Goal: Task Accomplishment & Management: Use online tool/utility

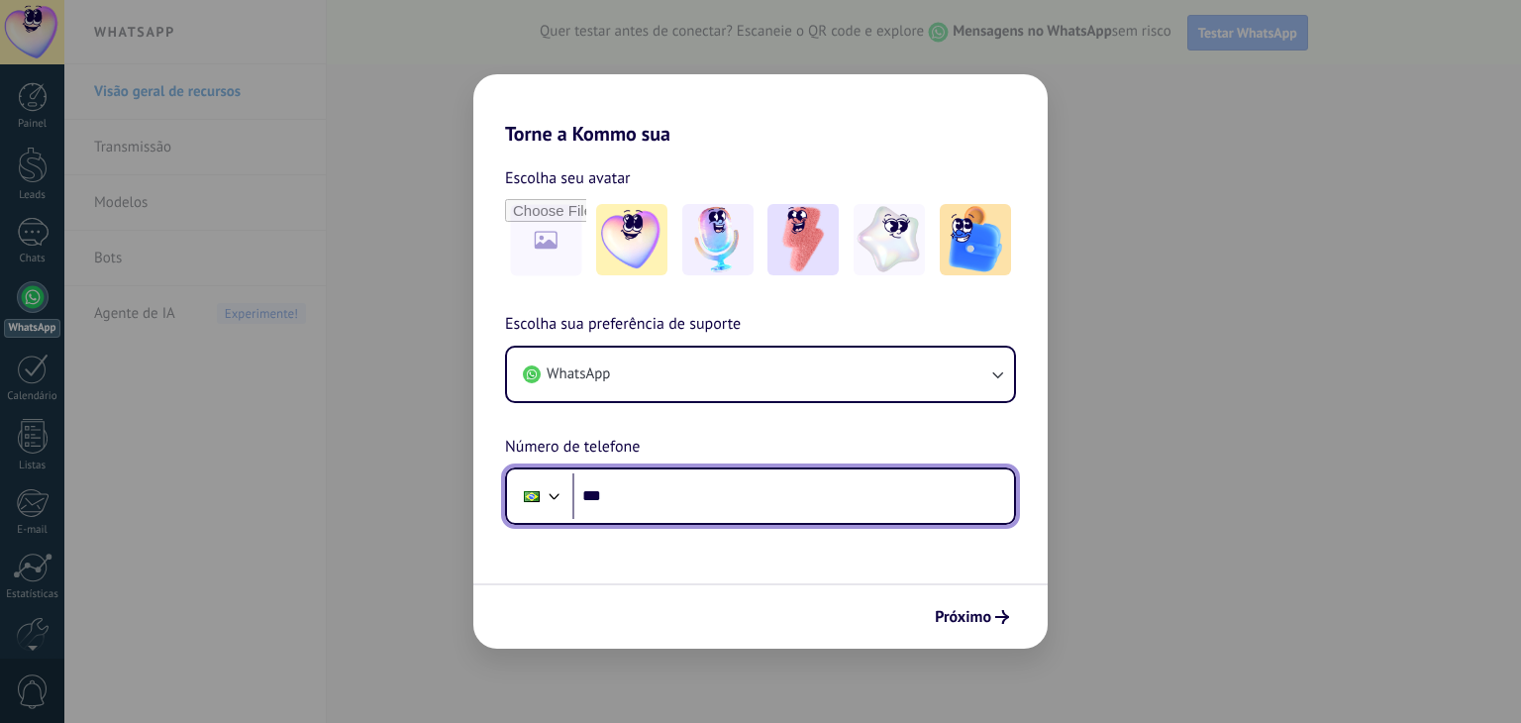
click at [688, 498] on input "***" at bounding box center [793, 496] width 442 height 46
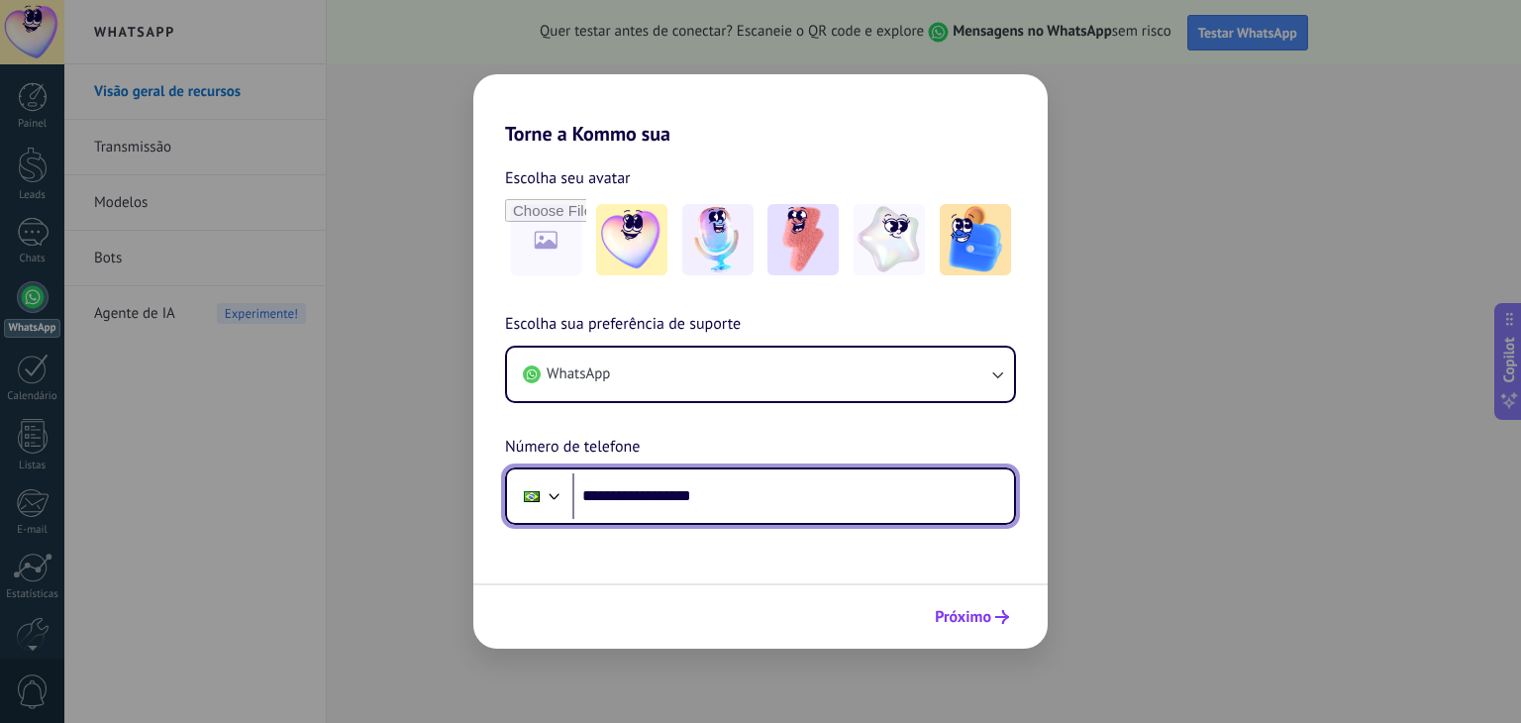
type input "**********"
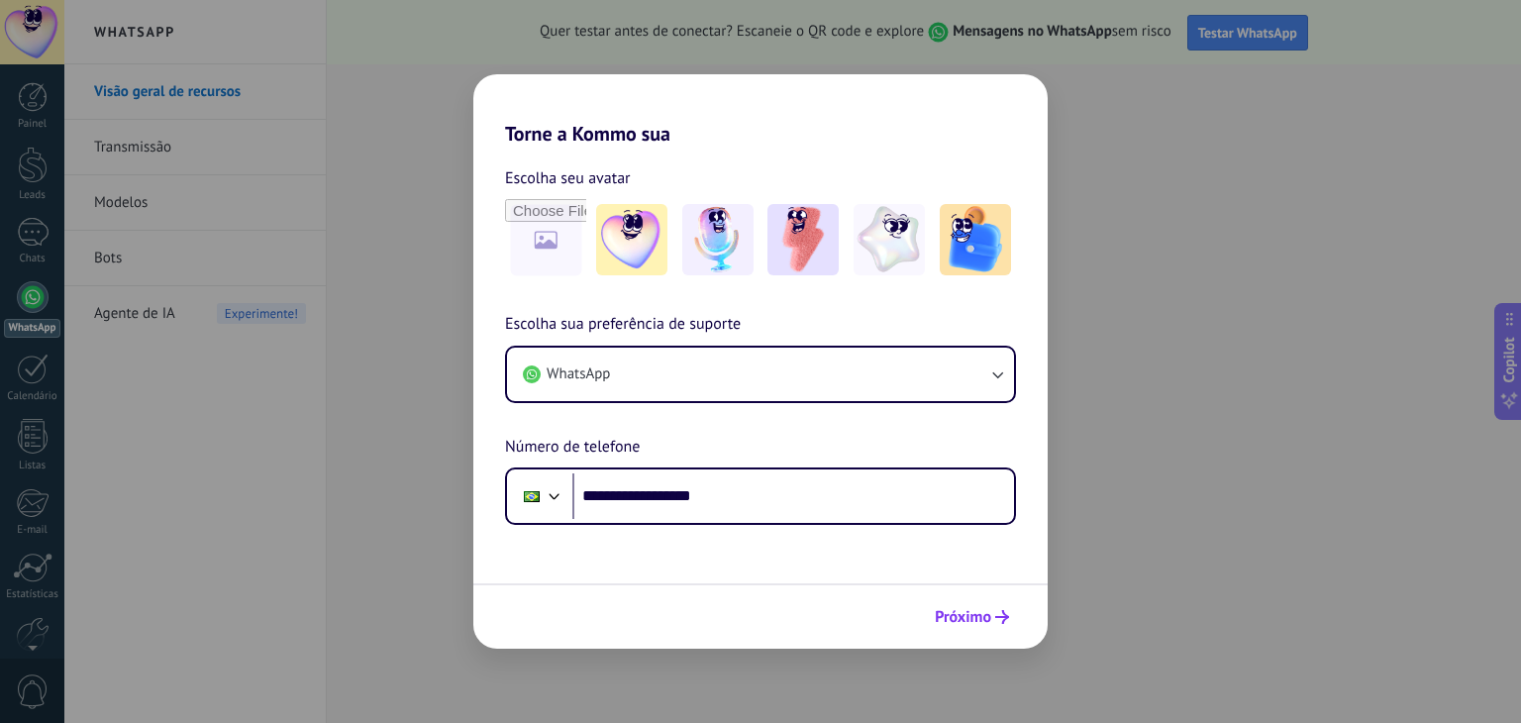
click at [976, 619] on span "Próximo" at bounding box center [963, 617] width 56 height 14
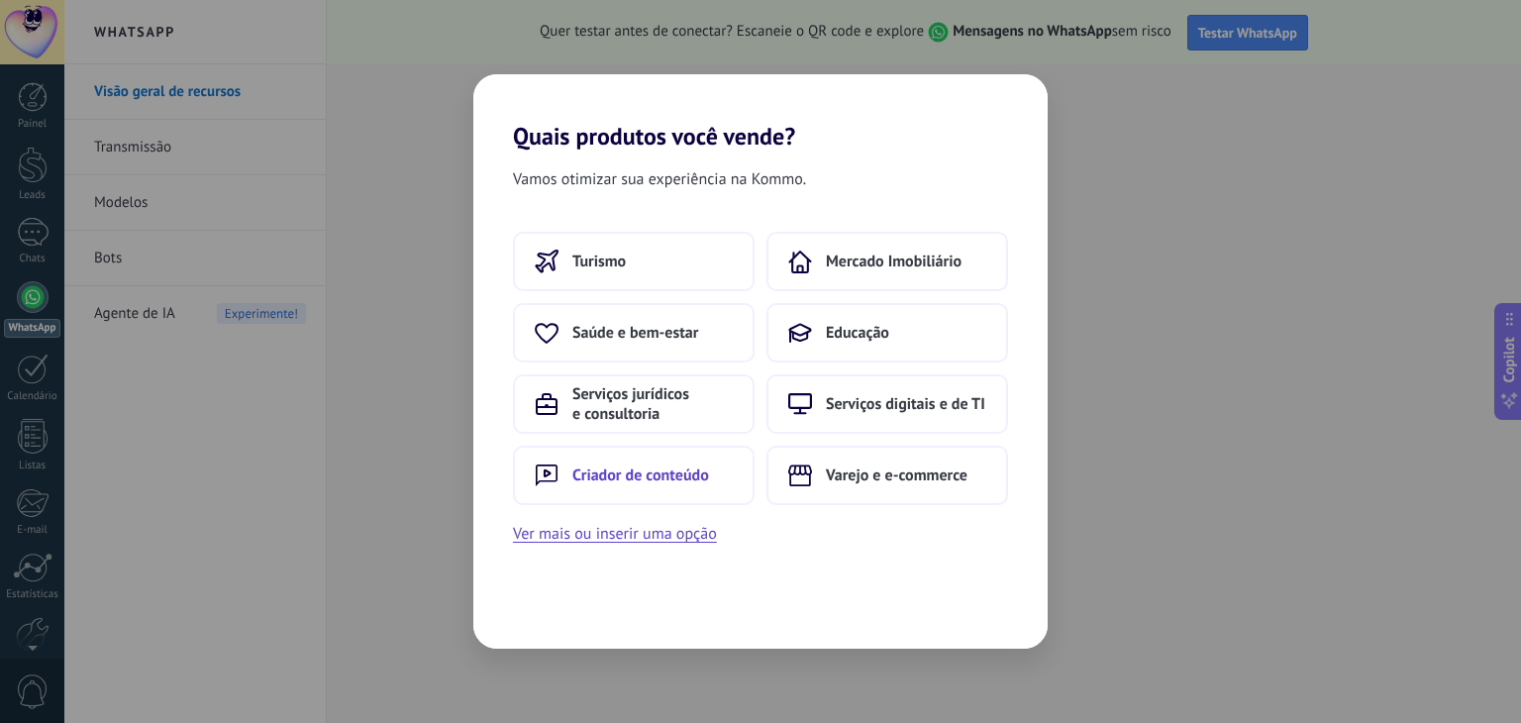
click at [674, 479] on span "Criador de conteúdo" at bounding box center [640, 475] width 137 height 20
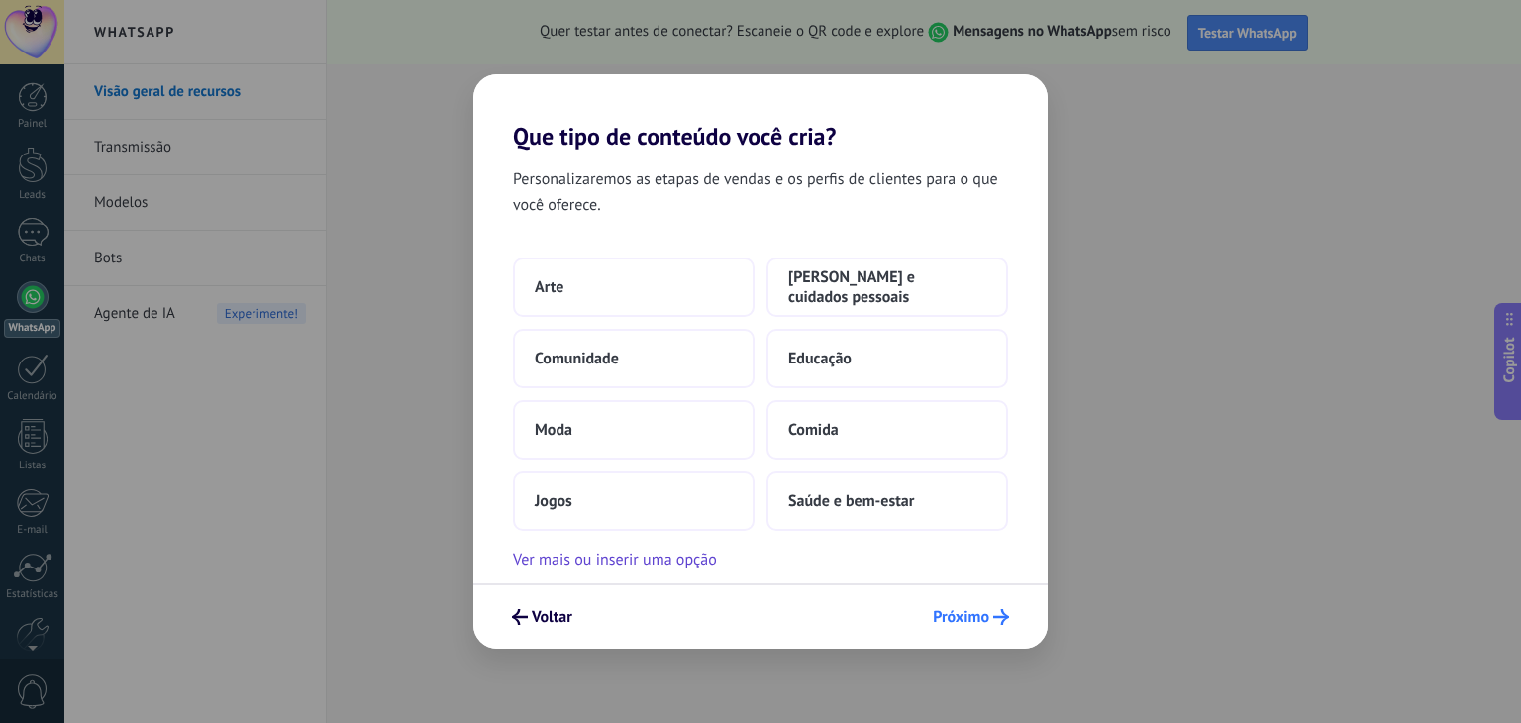
click at [984, 624] on span "Próximo" at bounding box center [961, 617] width 56 height 14
click at [975, 624] on span "Próximo" at bounding box center [961, 617] width 56 height 14
click at [973, 623] on span "Próximo" at bounding box center [961, 617] width 56 height 14
click at [970, 612] on span "Próximo" at bounding box center [961, 617] width 56 height 14
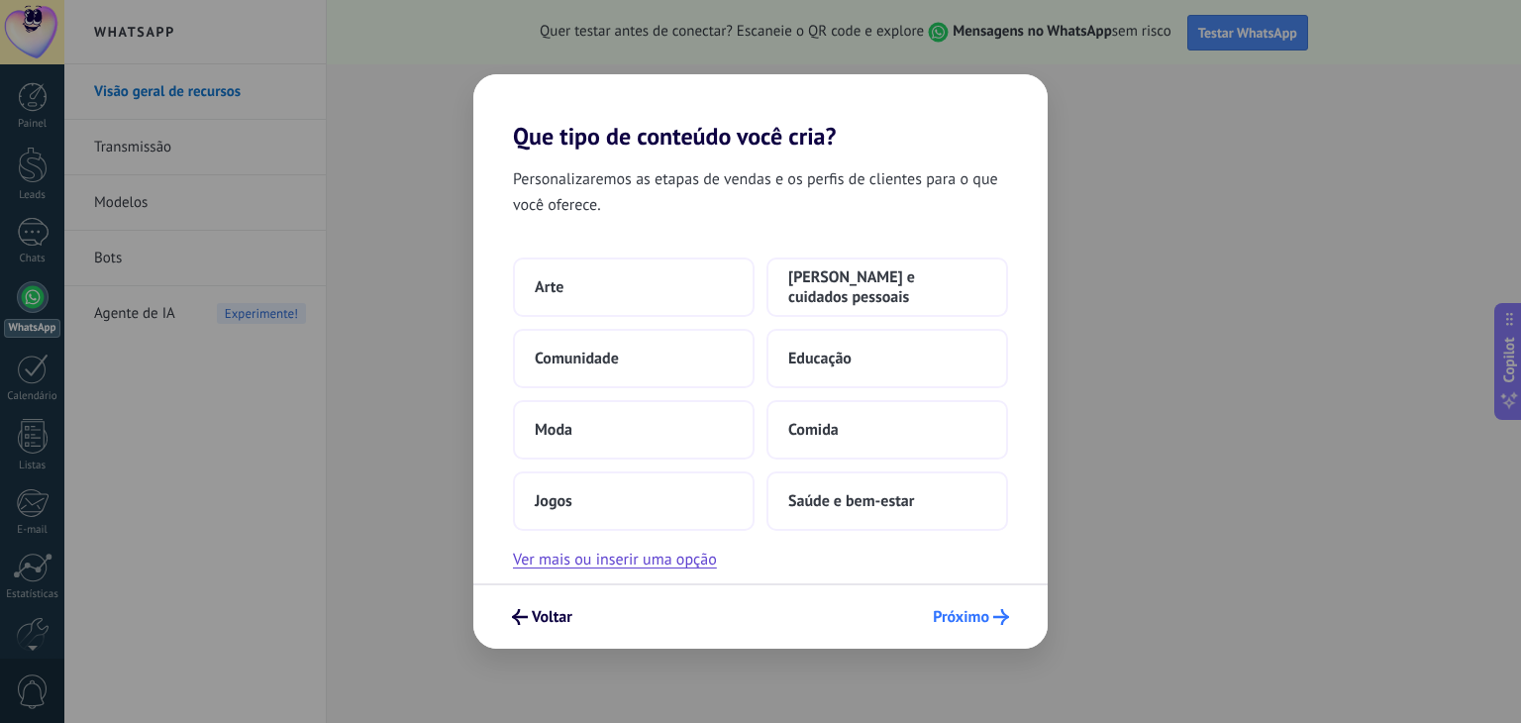
click at [971, 619] on span "Próximo" at bounding box center [961, 617] width 56 height 14
drag, startPoint x: 1517, startPoint y: 126, endPoint x: 1520, endPoint y: 179, distance: 53.6
click at [1520, 179] on div "Que tipo de conteúdo você cria? Personalizaremos as etapas de vendas e os perfi…" at bounding box center [760, 361] width 1521 height 723
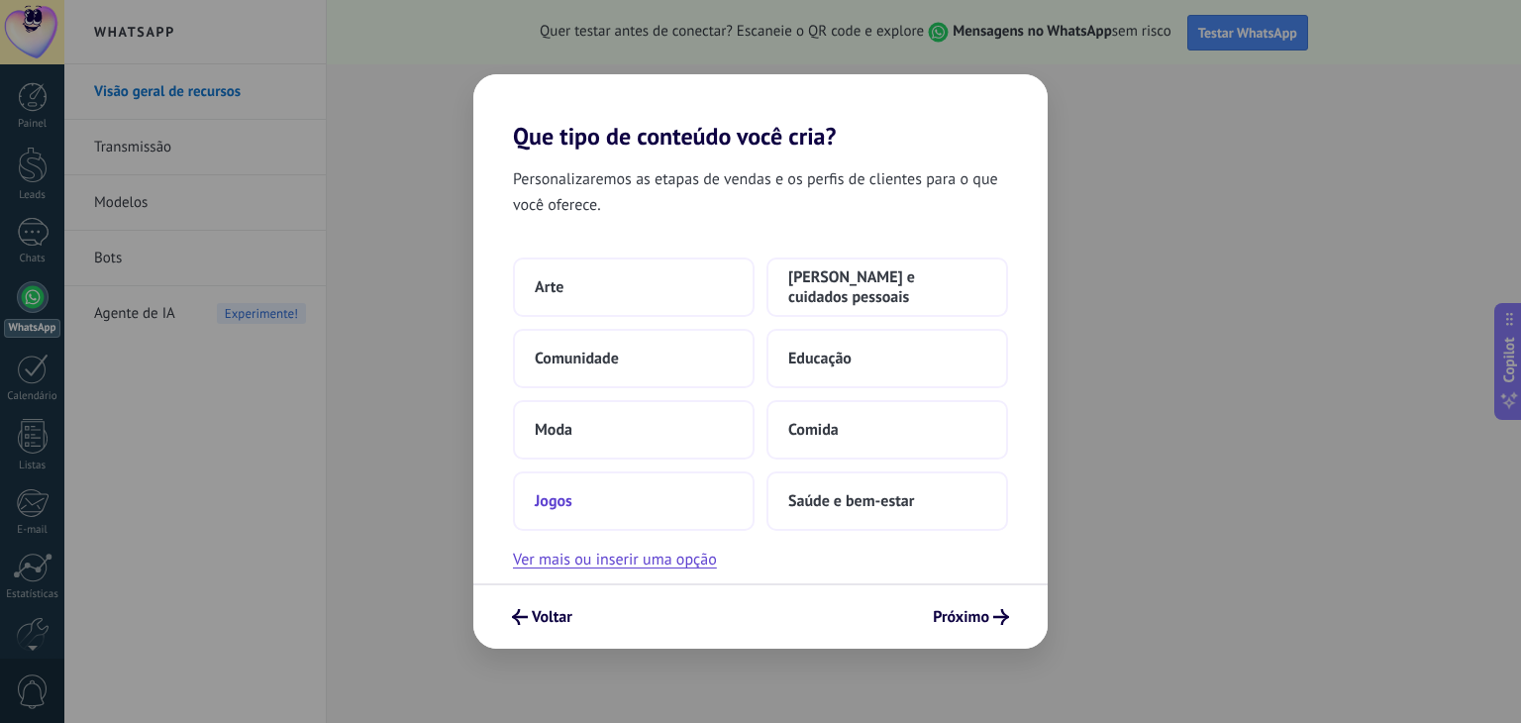
click at [607, 500] on button "Jogos" at bounding box center [634, 500] width 242 height 59
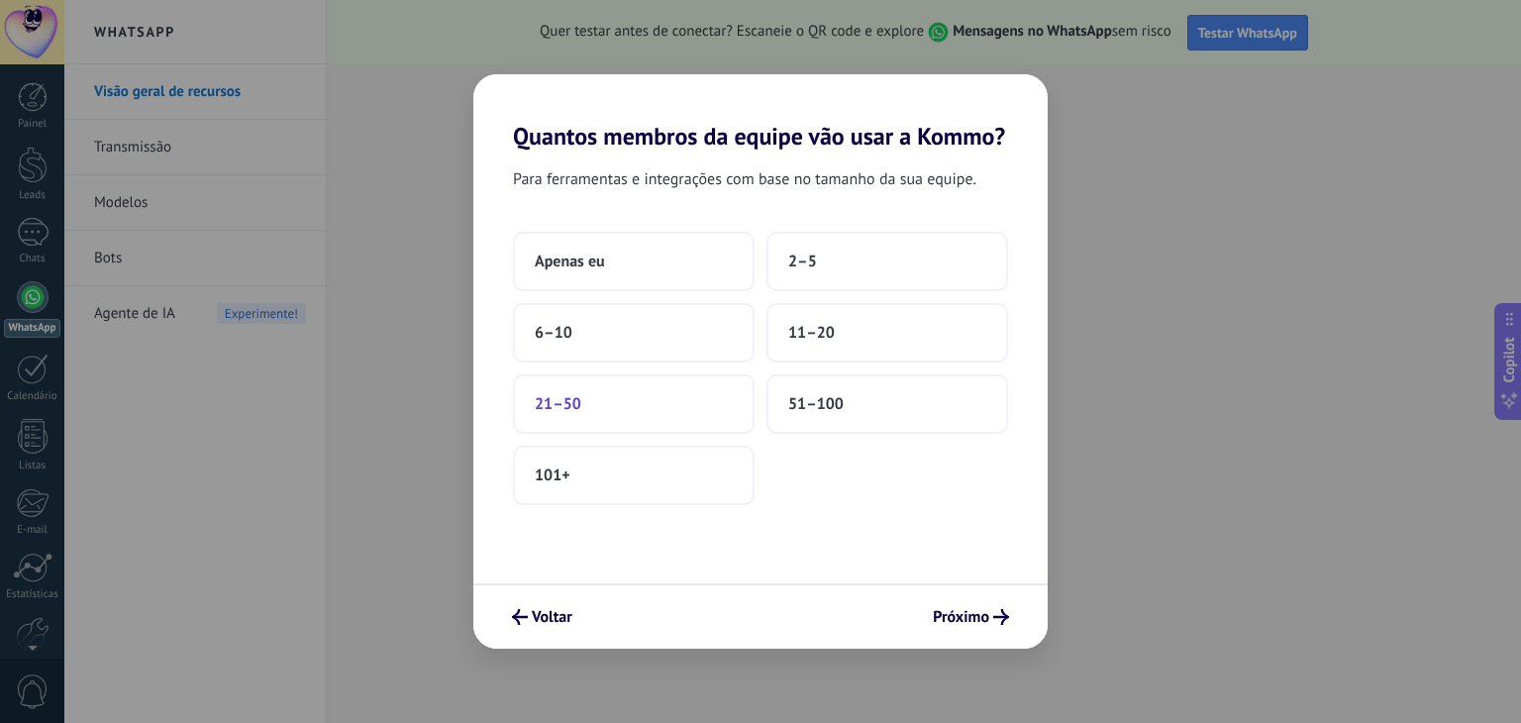
click at [641, 402] on button "21–50" at bounding box center [634, 403] width 242 height 59
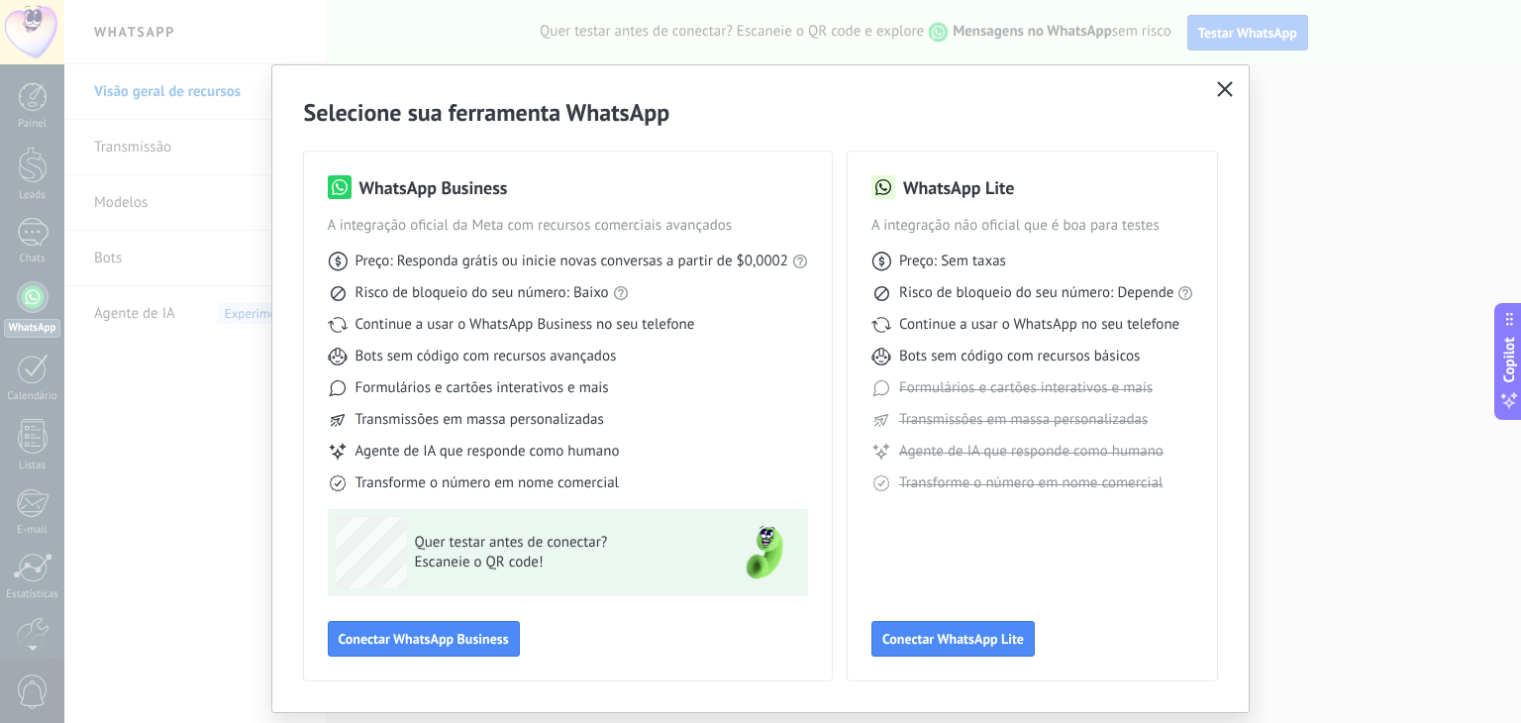
click at [1226, 86] on icon "button" at bounding box center [1225, 89] width 16 height 16
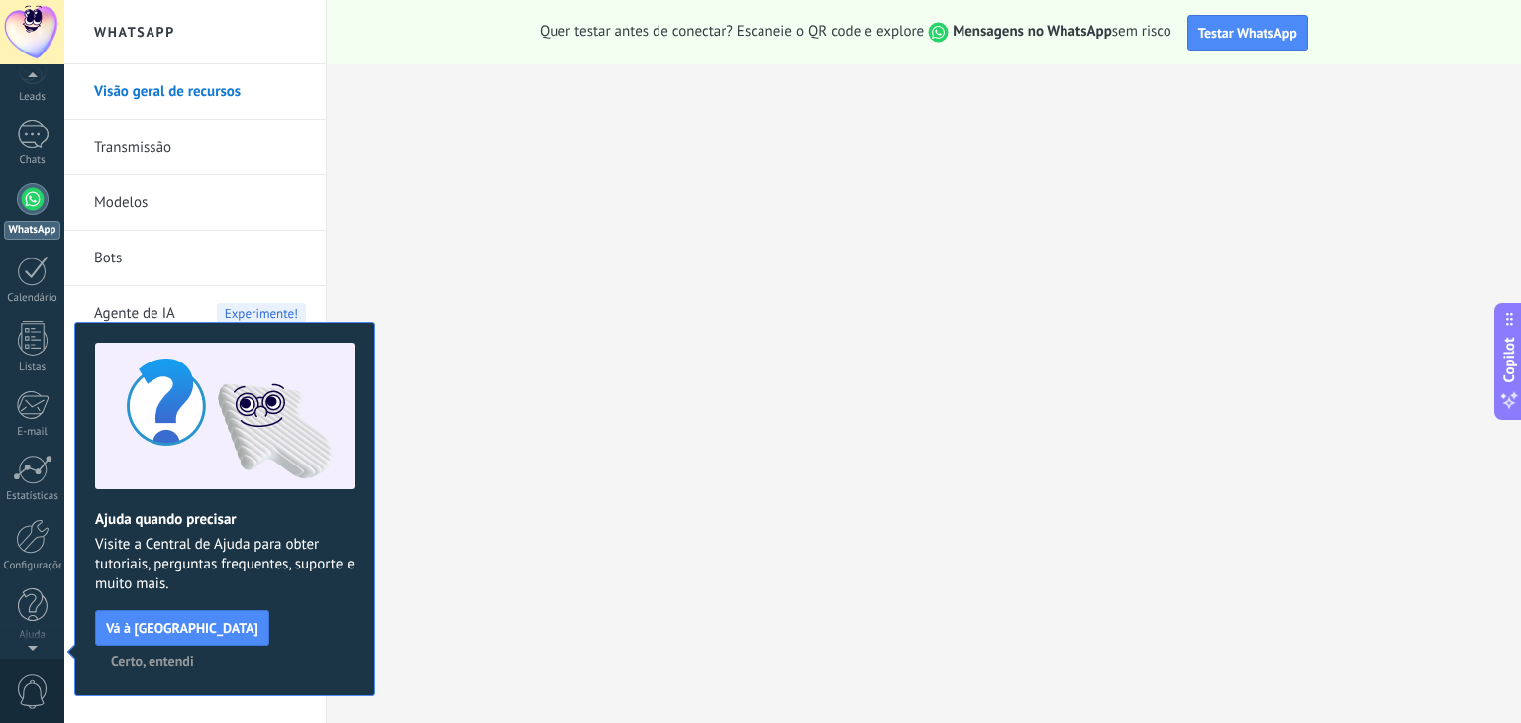
scroll to position [99, 0]
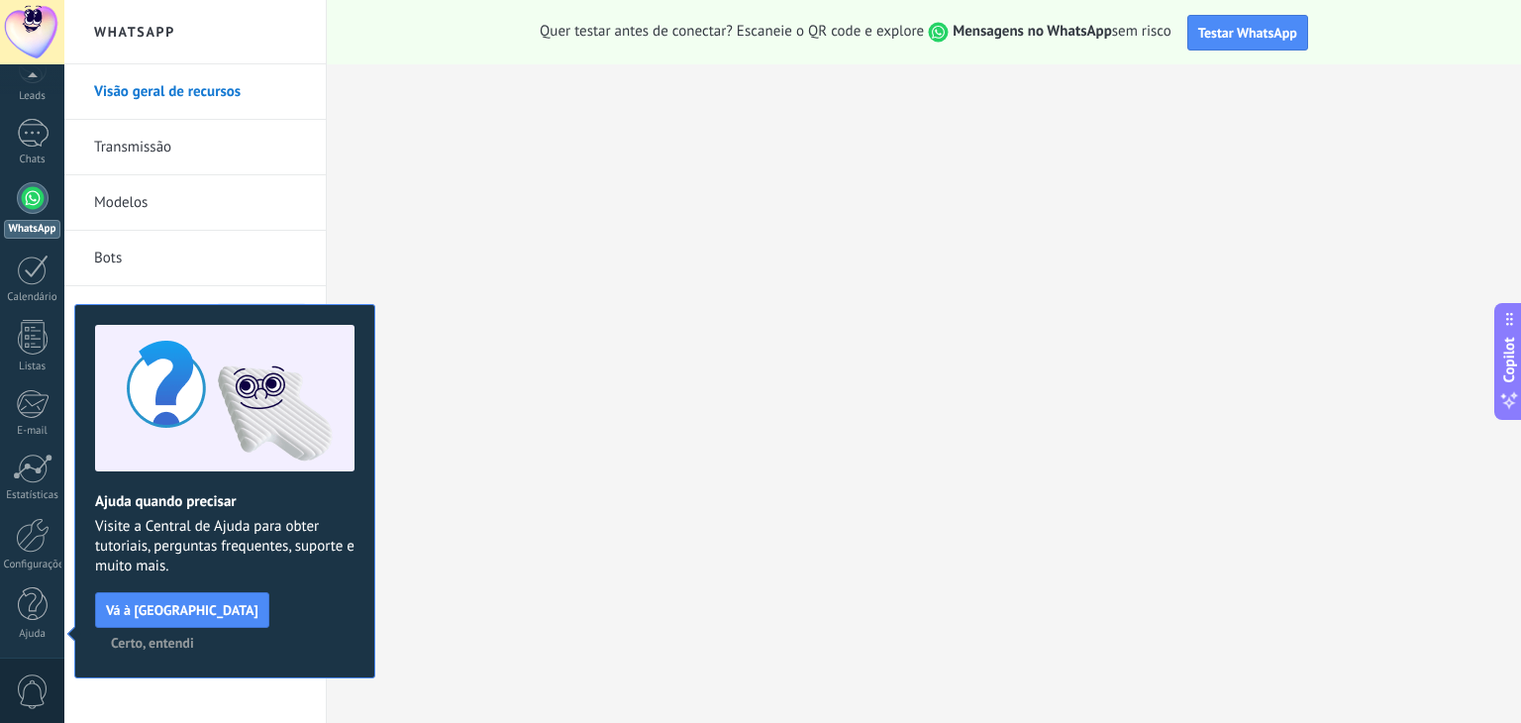
click at [39, 648] on div "Painel Leads Chats WhatsApp Clientes" at bounding box center [32, 321] width 64 height 677
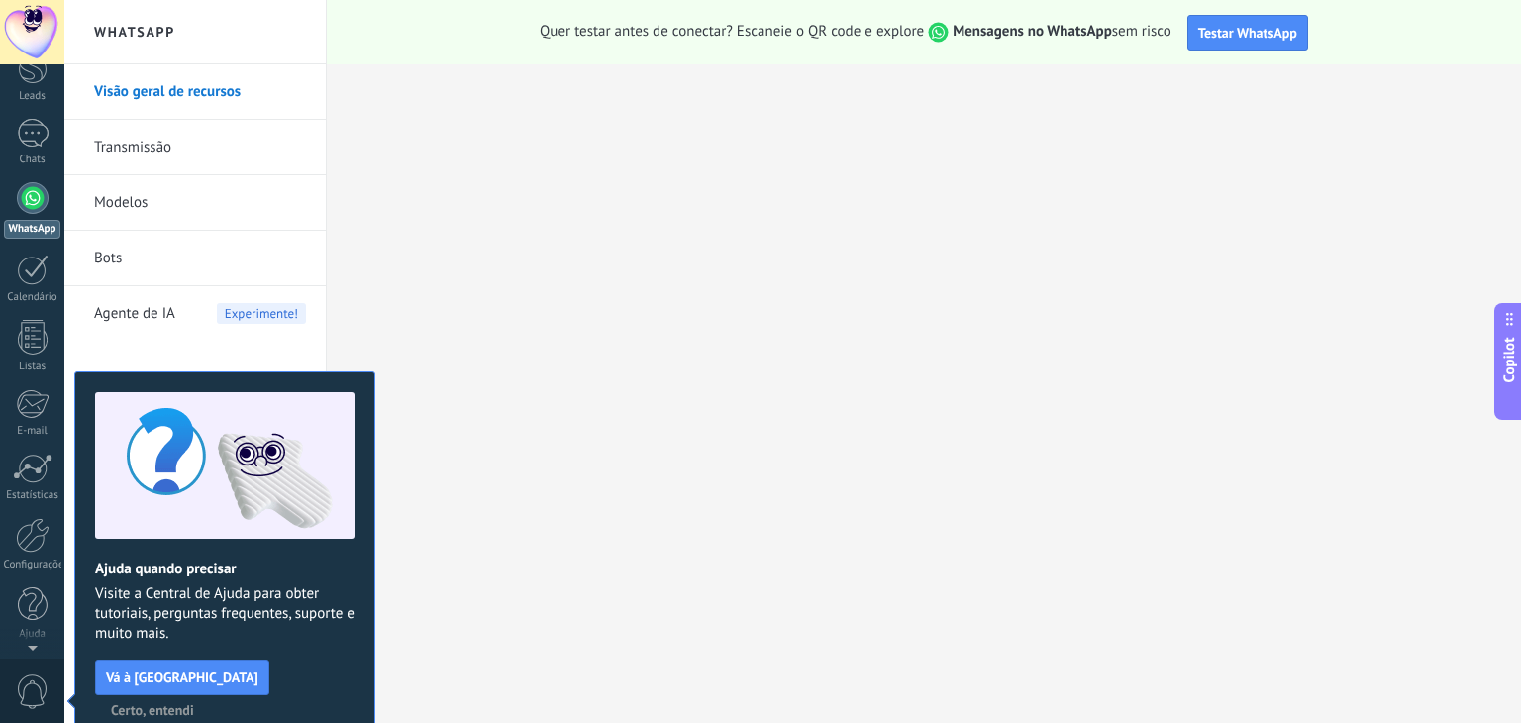
scroll to position [0, 0]
click at [135, 203] on link "Modelos" at bounding box center [200, 202] width 212 height 55
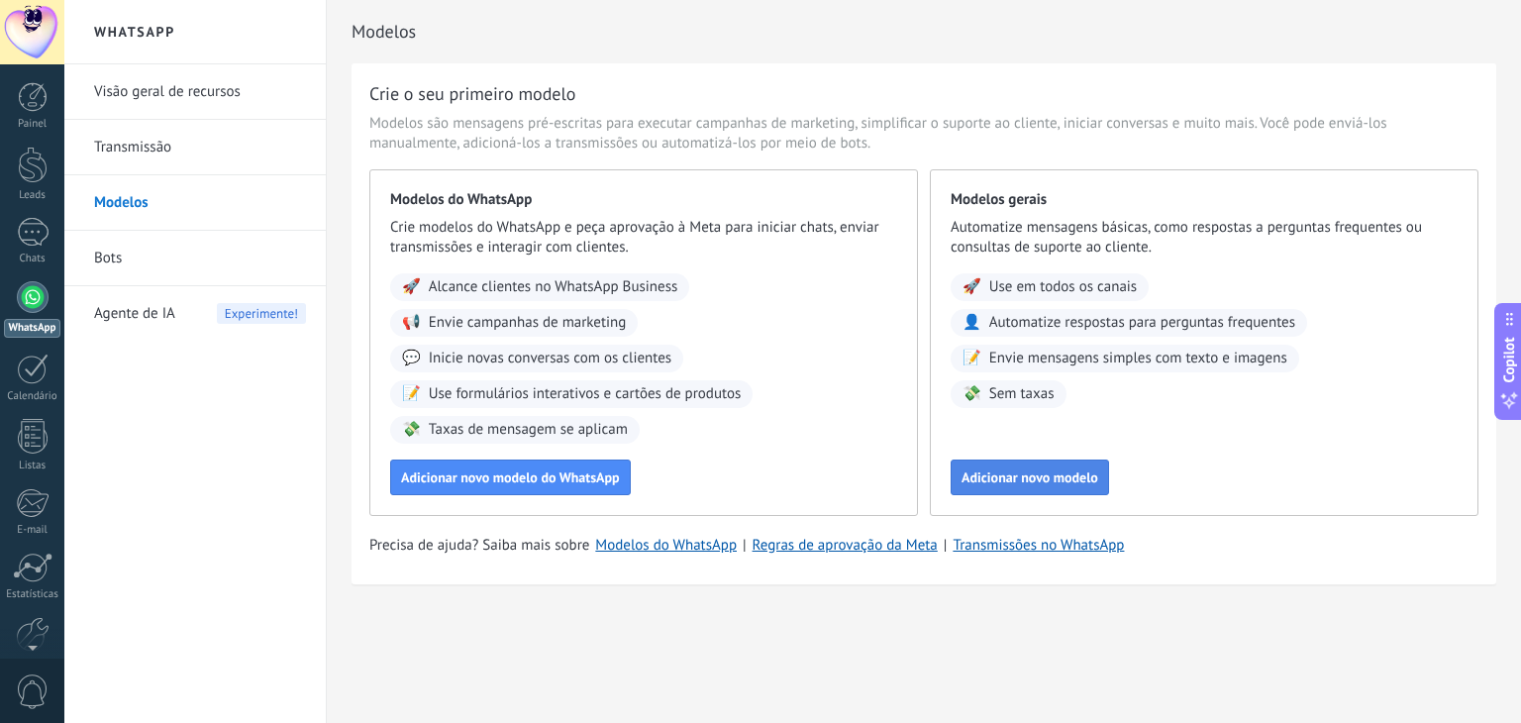
click at [1001, 467] on button "Adicionar novo modelo" at bounding box center [1030, 478] width 158 height 36
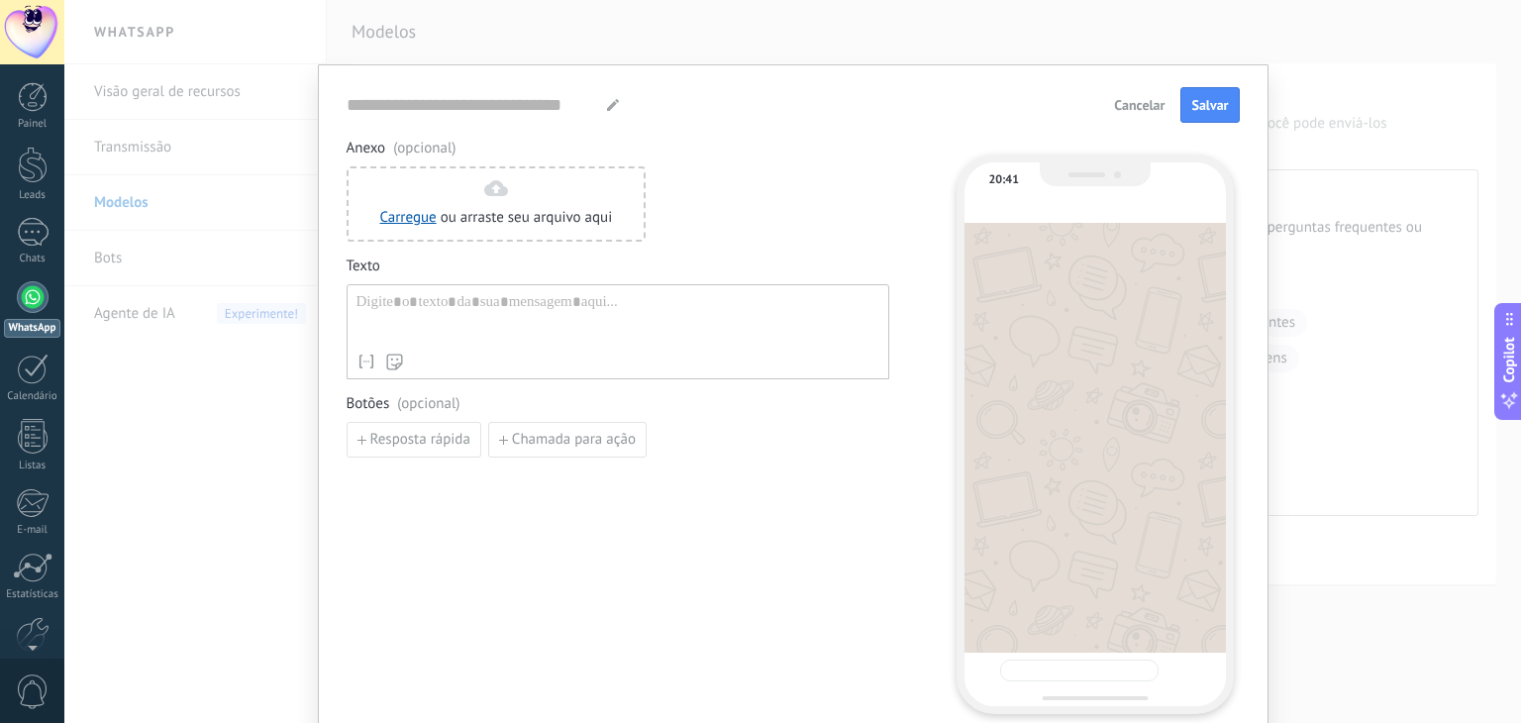
type input "**********"
click at [410, 303] on div at bounding box center [618, 318] width 523 height 51
paste div
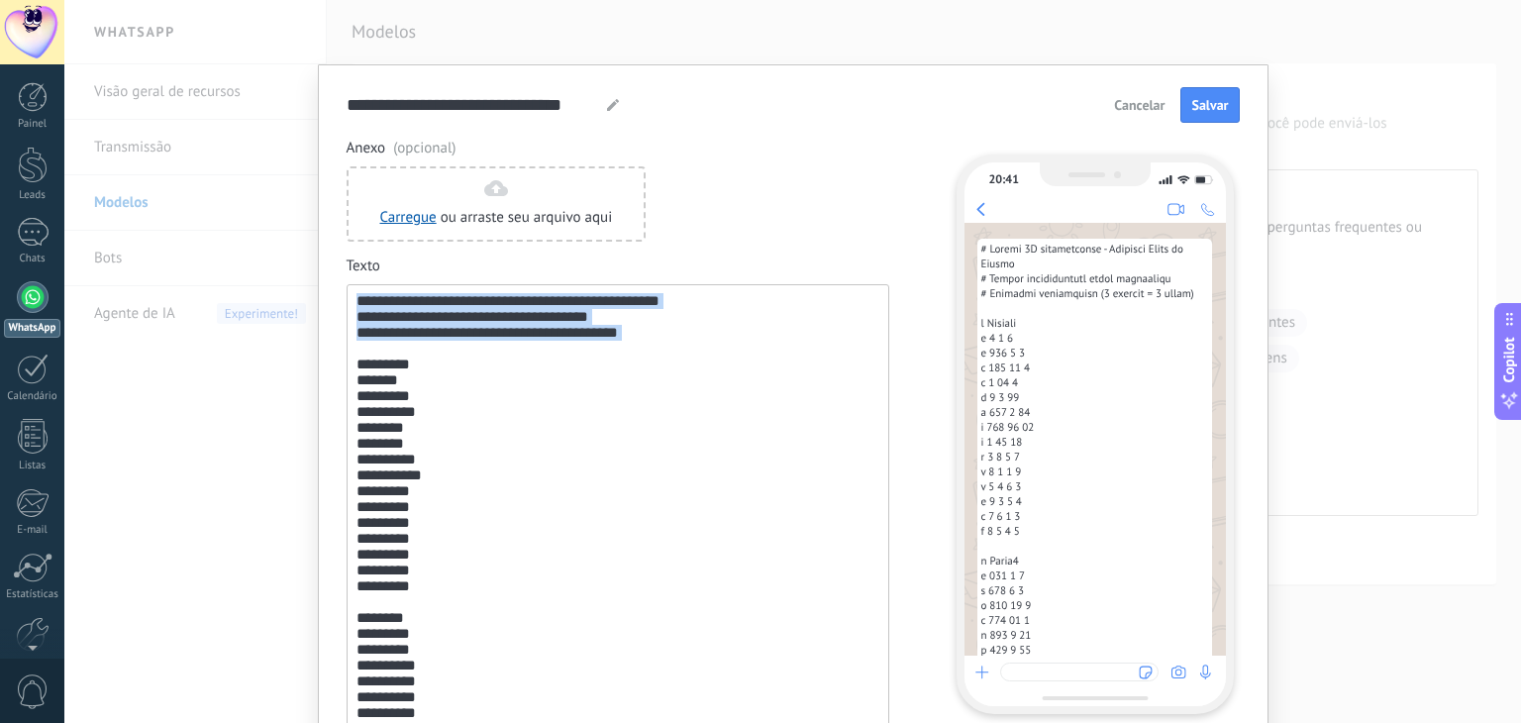
drag, startPoint x: 674, startPoint y: 358, endPoint x: 341, endPoint y: 289, distance: 340.7
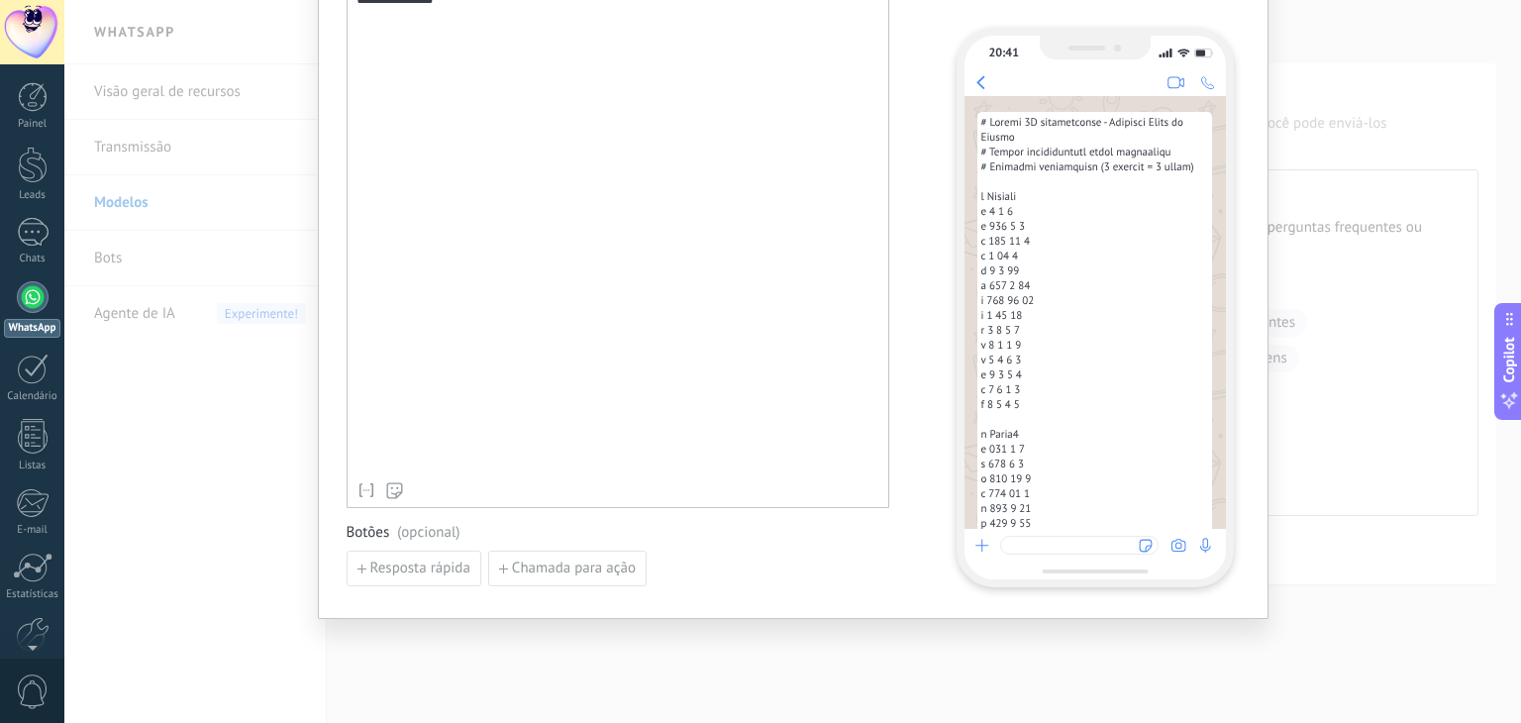
scroll to position [2717, 0]
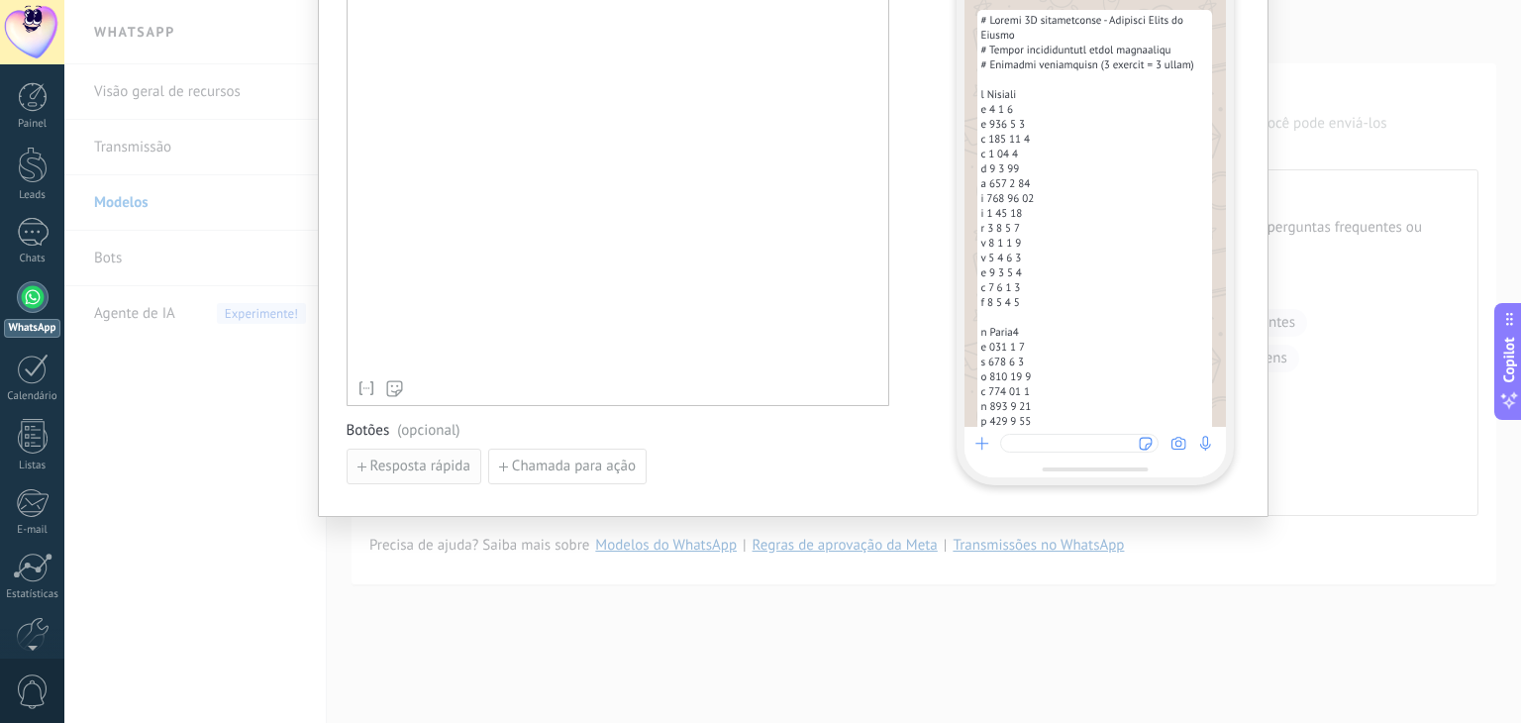
click at [404, 465] on span "Resposta rápida" at bounding box center [420, 467] width 100 height 14
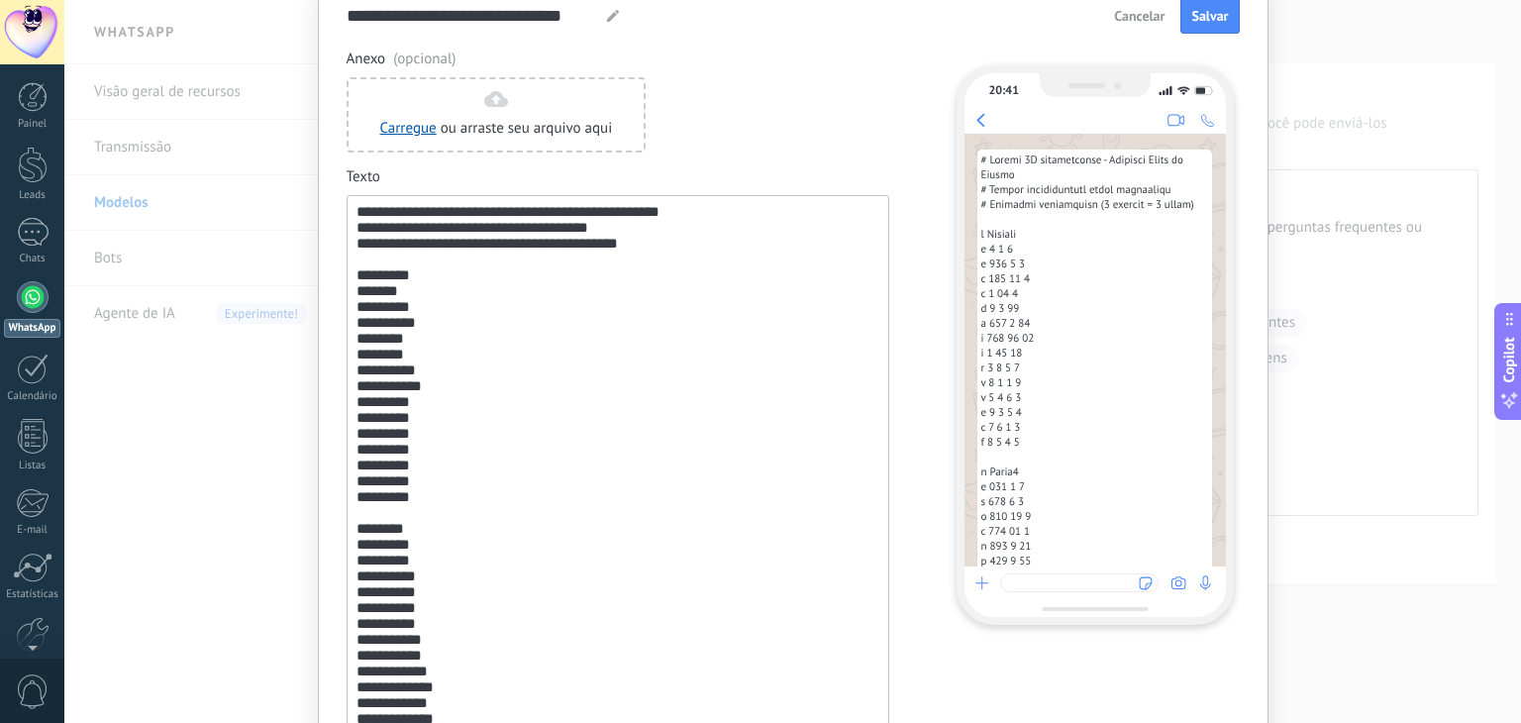
scroll to position [0, 0]
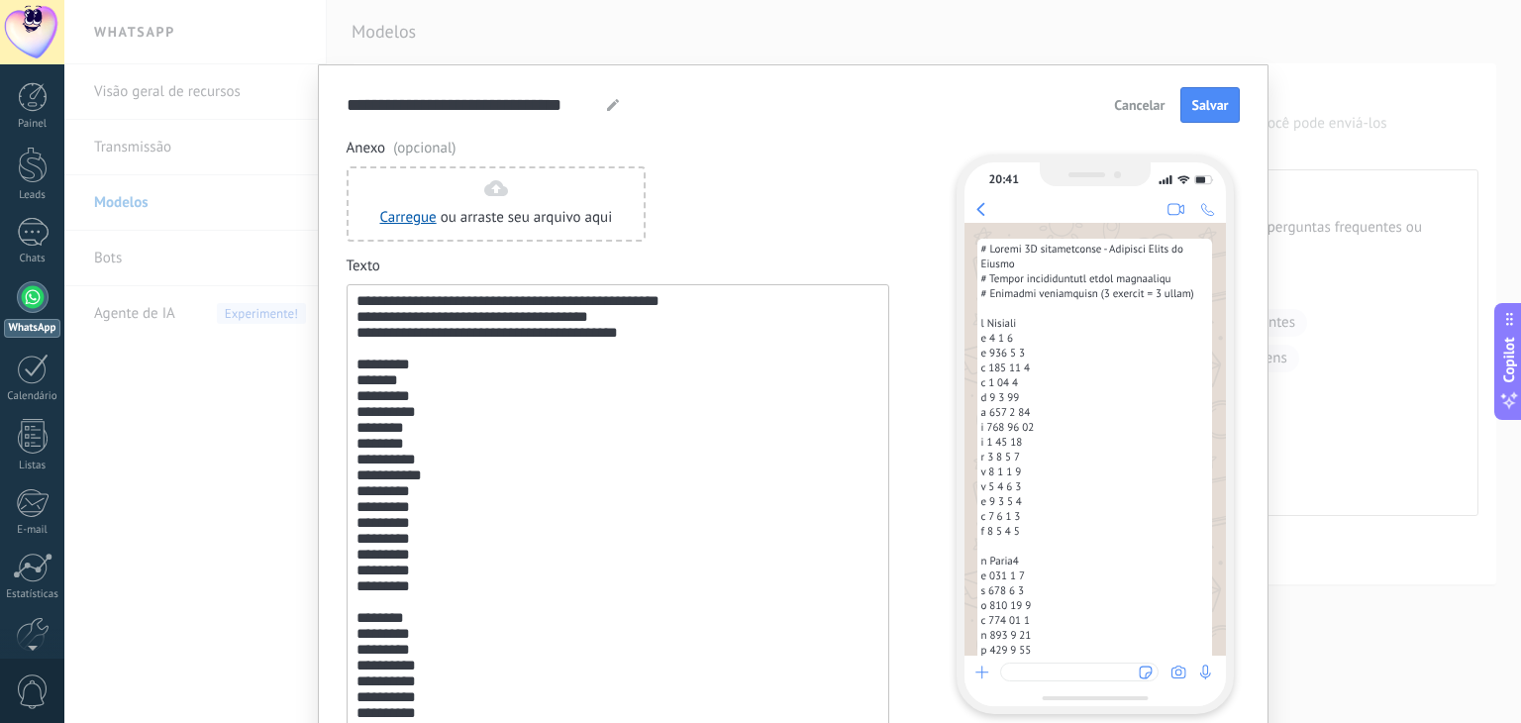
click at [1126, 100] on span "Cancelar" at bounding box center [1139, 105] width 51 height 14
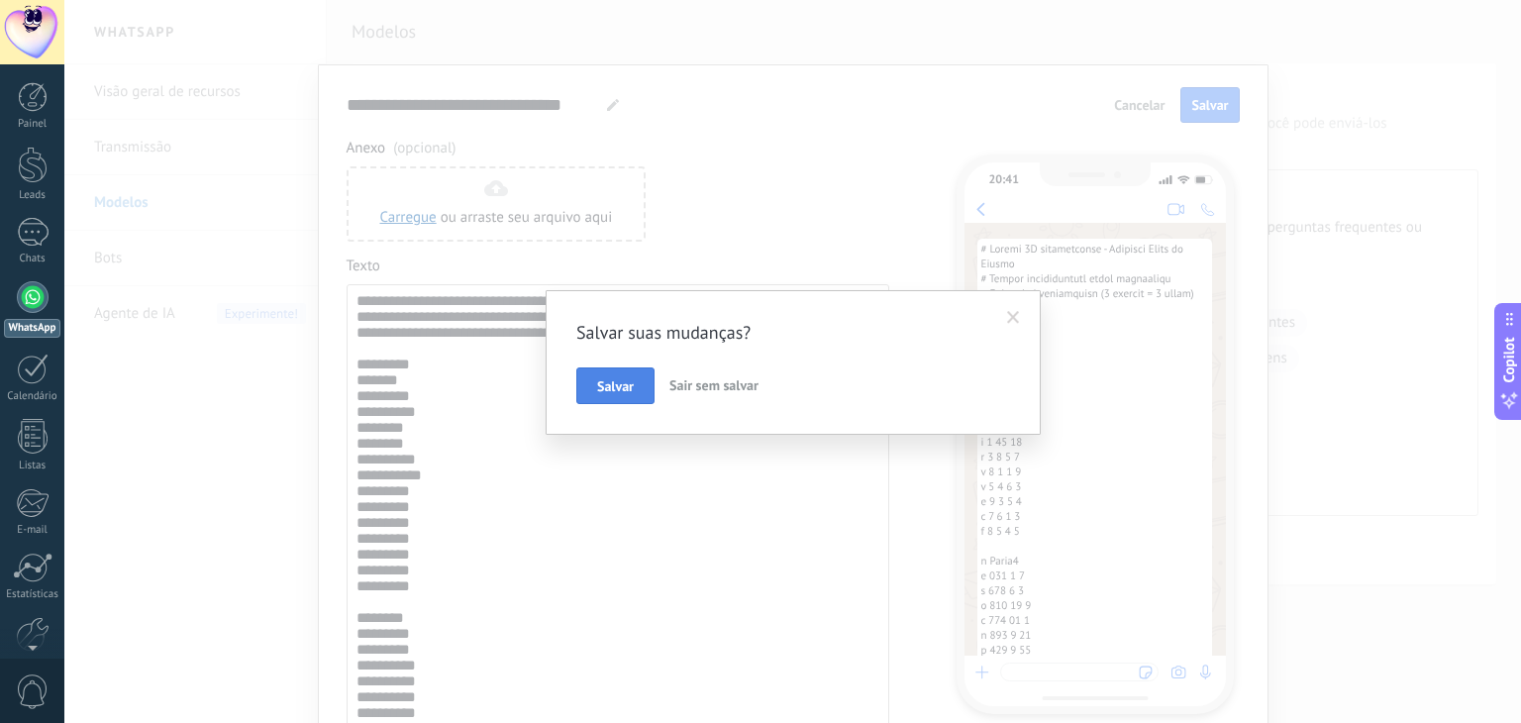
click at [599, 384] on span "Salvar" at bounding box center [615, 386] width 37 height 14
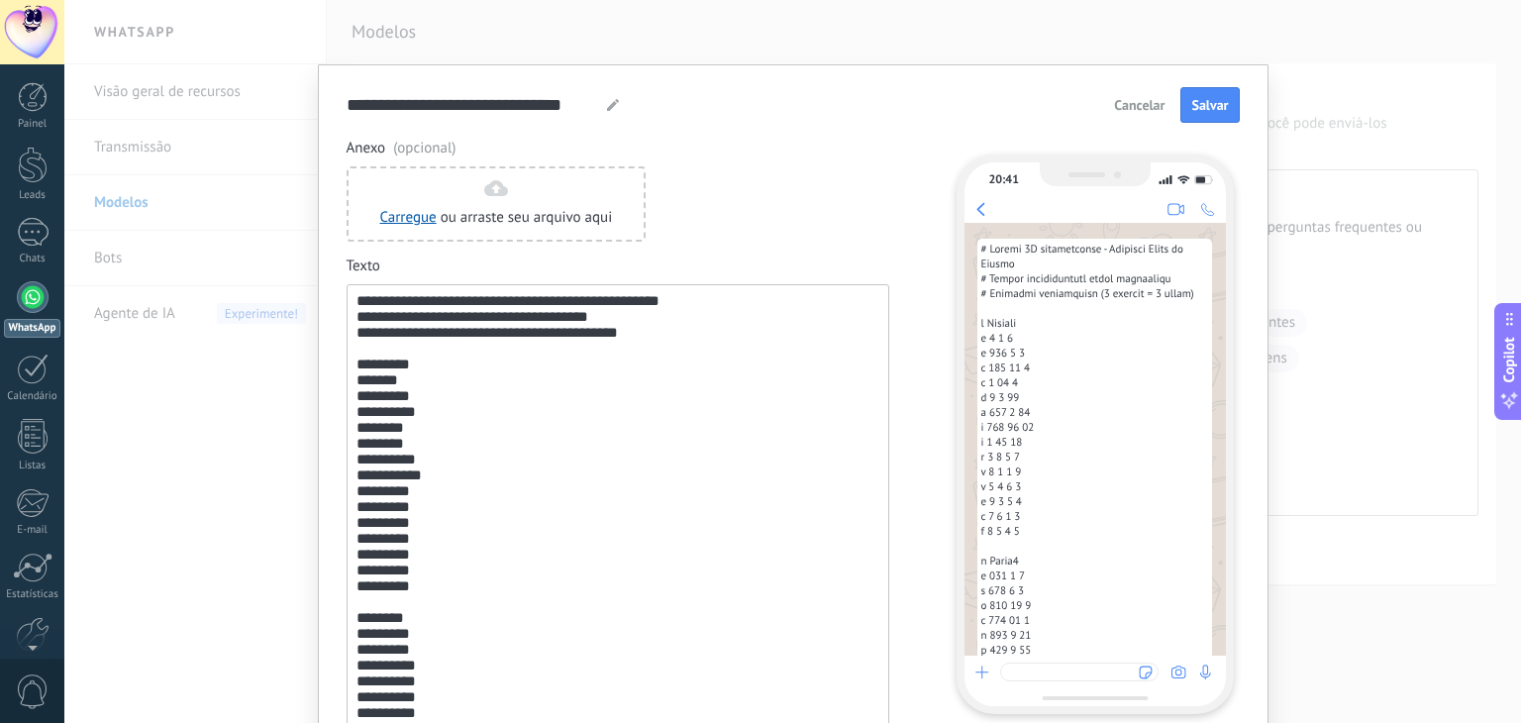
scroll to position [2717, 0]
